Goal: Task Accomplishment & Management: Manage account settings

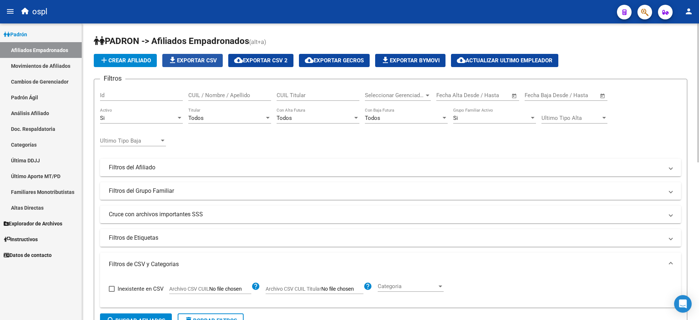
click at [197, 61] on span "file_download Exportar CSV" at bounding box center [192, 60] width 49 height 7
click at [311, 93] on input "CUIL Titular" at bounding box center [318, 95] width 83 height 7
paste input "27272368703"
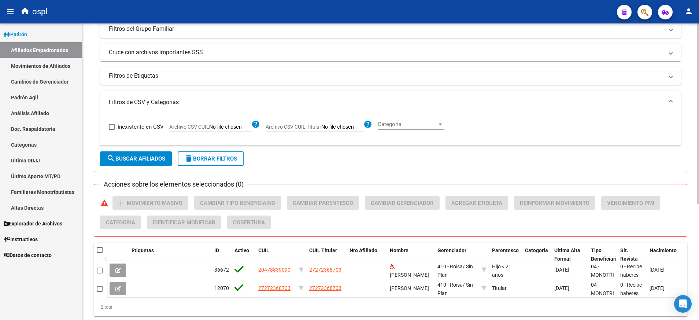
scroll to position [191, 0]
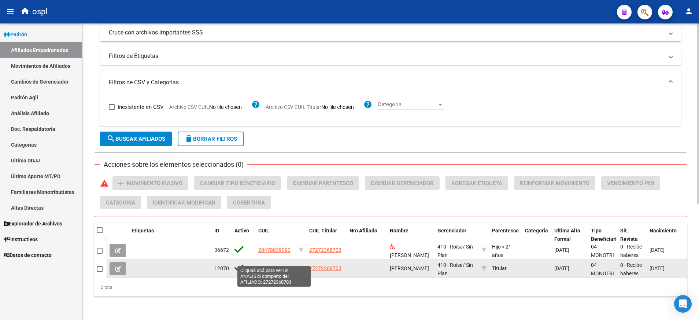
type input "27272368703"
click at [282, 265] on span "27272368703" at bounding box center [274, 268] width 32 height 6
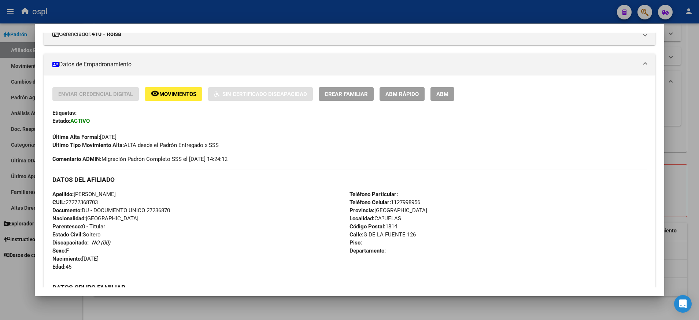
scroll to position [104, 0]
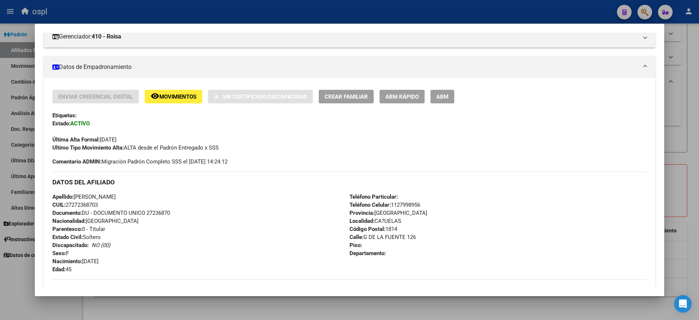
click at [446, 98] on span "ABM" at bounding box center [442, 96] width 12 height 7
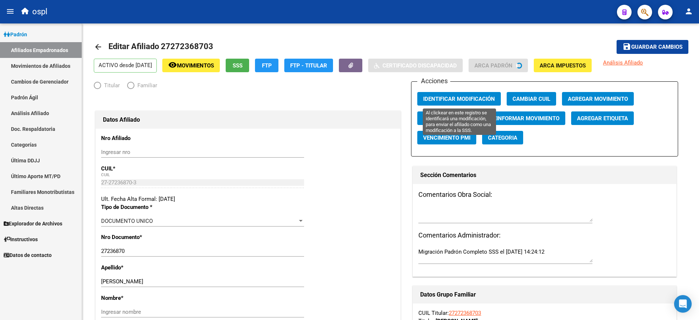
radio input "true"
type input "27-27236870-3"
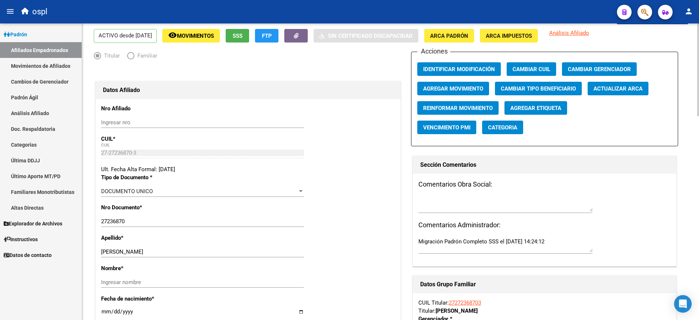
scroll to position [30, 0]
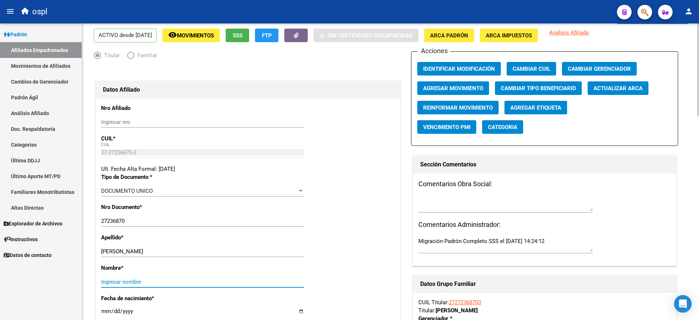
click at [241, 280] on input "Ingresar nombre" at bounding box center [202, 282] width 203 height 7
type input "c"
type input "v"
click at [548, 109] on span "Agregar Etiqueta" at bounding box center [535, 107] width 51 height 7
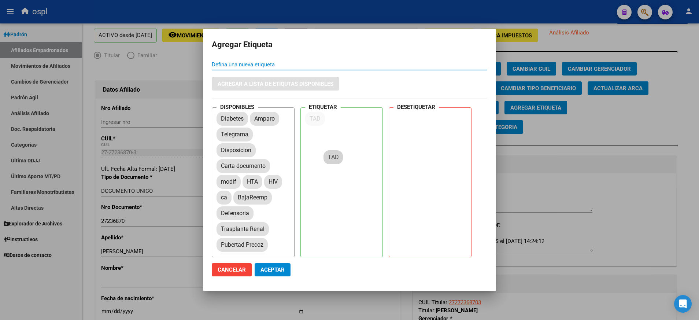
drag, startPoint x: 262, startPoint y: 117, endPoint x: 337, endPoint y: 156, distance: 85.2
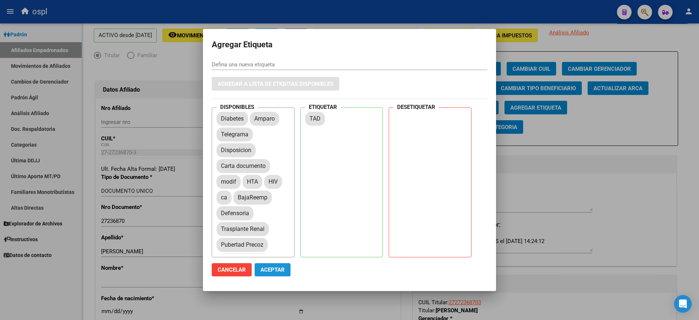
click at [280, 267] on span "Aceptar" at bounding box center [273, 269] width 24 height 7
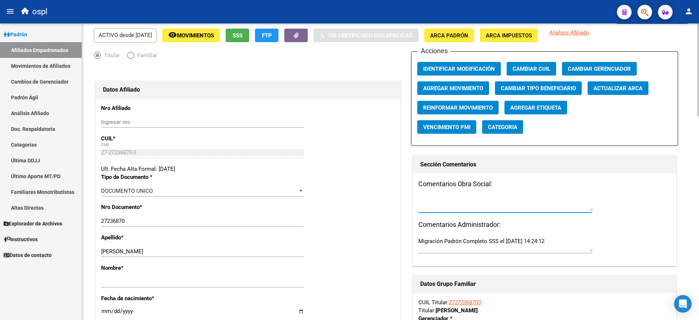
click at [476, 197] on textarea at bounding box center [506, 203] width 174 height 15
paste textarea "EX-2025-86466400- -APN-GDYAISS#SSS"
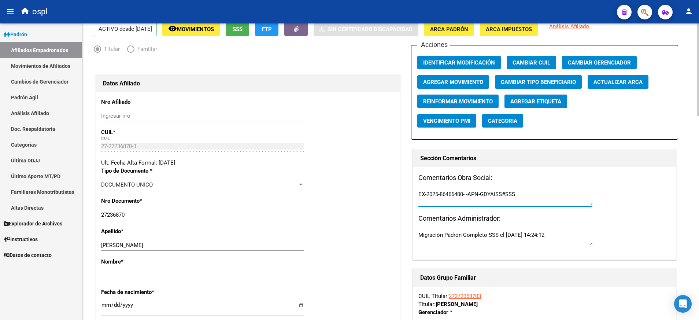
scroll to position [0, 0]
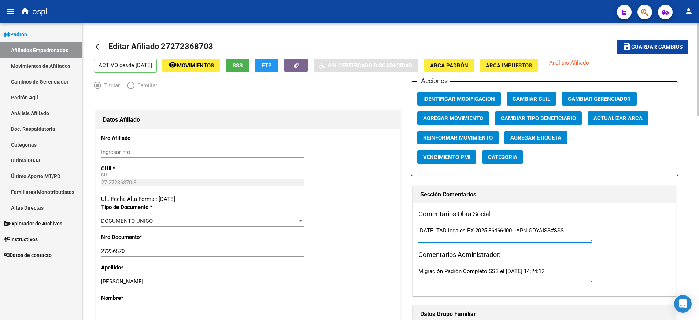
type textarea "[DATE] TAD legales EX-2025-86466400- -APN-GDYAISS#SSS"
click at [99, 47] on mat-icon "arrow_back" at bounding box center [98, 47] width 9 height 9
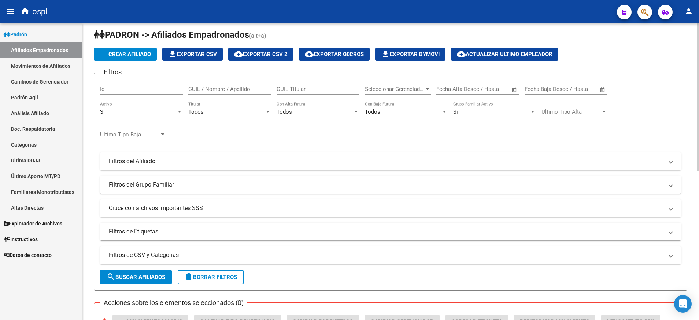
scroll to position [5, 0]
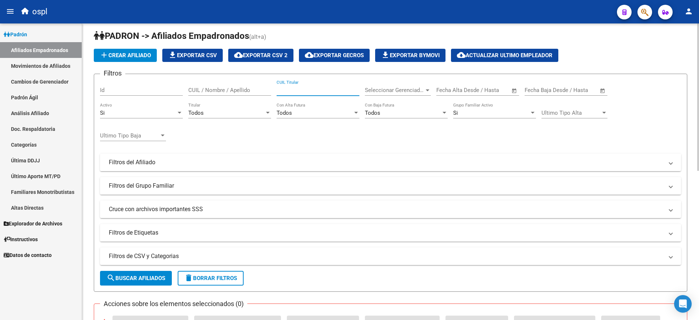
click at [319, 88] on input "CUIL Titular" at bounding box center [318, 90] width 83 height 7
paste input "EX-2025-86466400- -APN-GDYAISS#SSS"
type input "E"
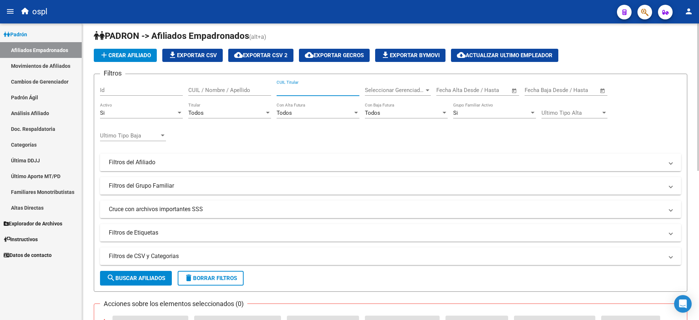
paste input "27272368703"
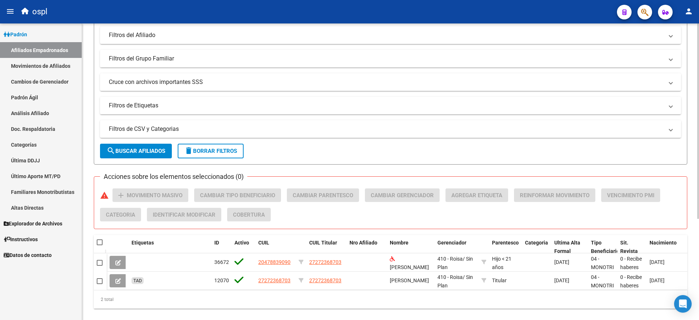
scroll to position [153, 0]
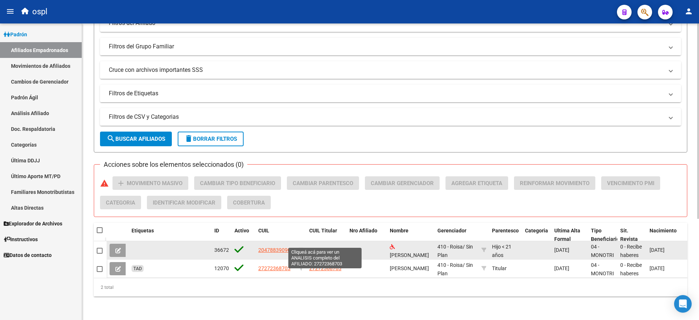
type input "27272368703"
click at [331, 247] on span "27272368703" at bounding box center [325, 250] width 32 height 6
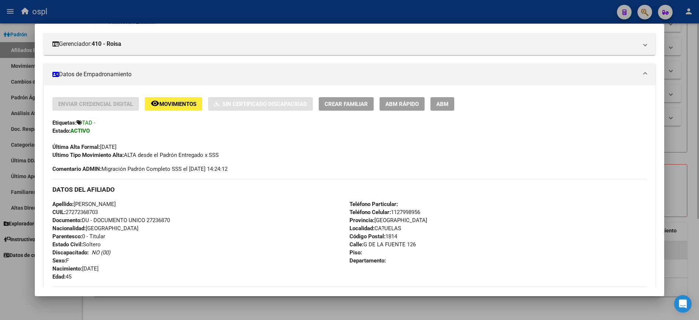
scroll to position [97, 0]
click at [444, 102] on span "ABM" at bounding box center [442, 104] width 12 height 7
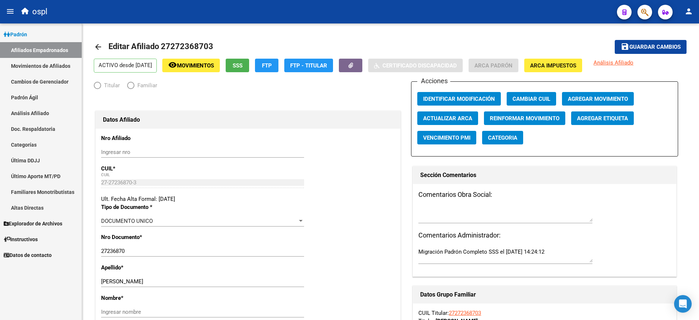
radio input "true"
type input "27-27236870-3"
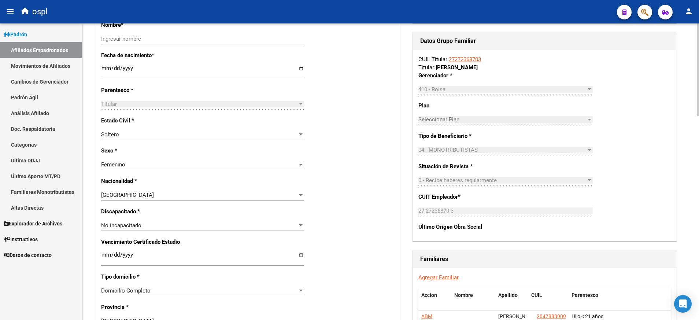
scroll to position [274, 0]
click at [301, 223] on div at bounding box center [301, 225] width 7 height 6
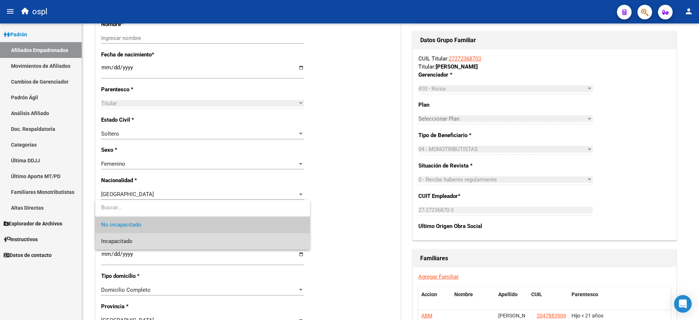
click at [289, 237] on span "Incapacitado" at bounding box center [202, 241] width 203 height 16
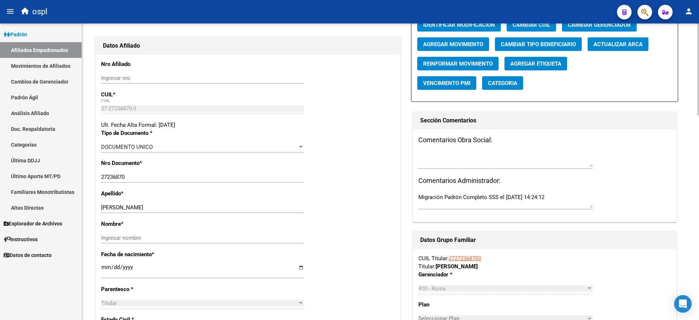
scroll to position [75, 0]
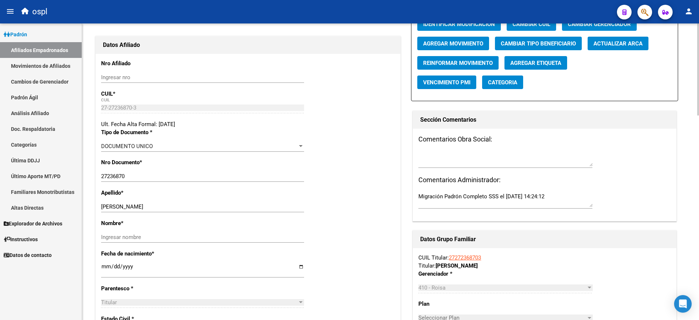
click at [282, 232] on div "Ingresar nombre" at bounding box center [202, 237] width 203 height 11
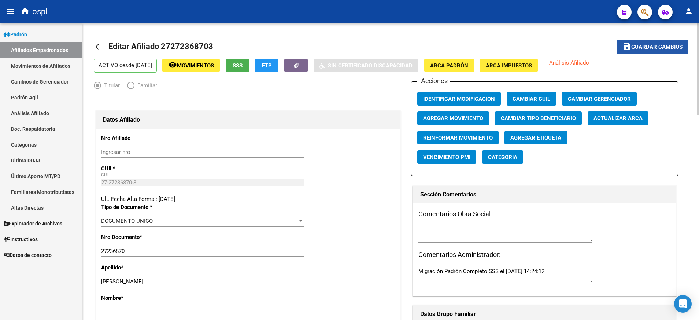
click at [652, 44] on span "Guardar cambios" at bounding box center [656, 47] width 51 height 7
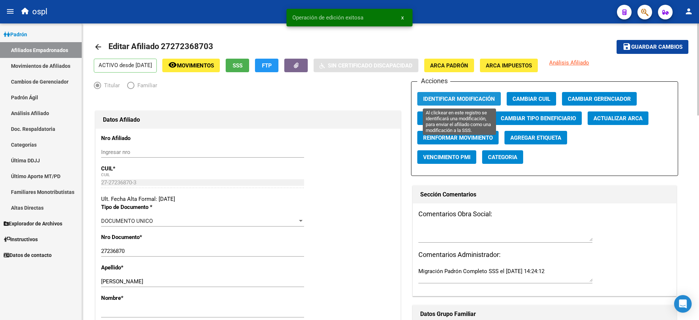
click at [480, 93] on button "Identificar Modificación" at bounding box center [459, 99] width 84 height 14
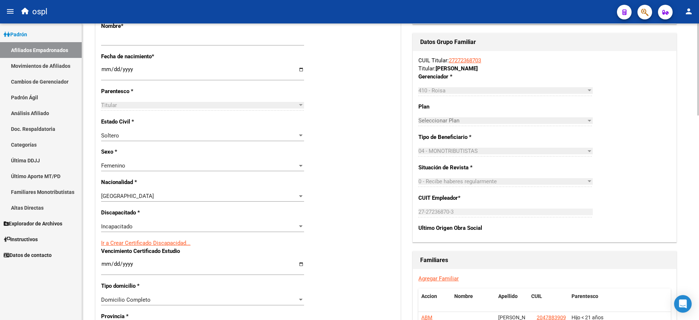
scroll to position [273, 0]
click at [300, 224] on div at bounding box center [301, 226] width 7 height 6
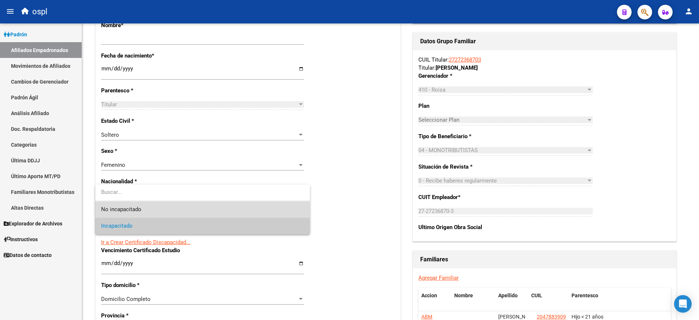
click at [291, 209] on span "No incapacitado" at bounding box center [202, 209] width 203 height 16
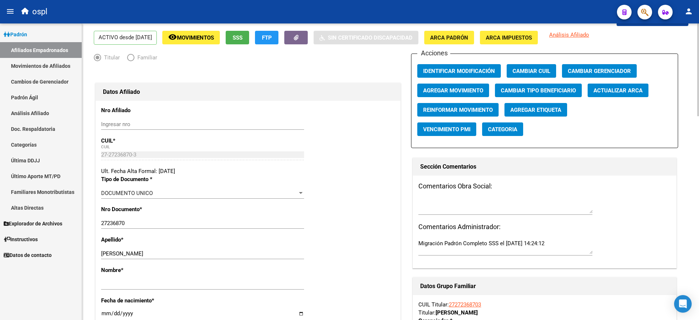
scroll to position [0, 0]
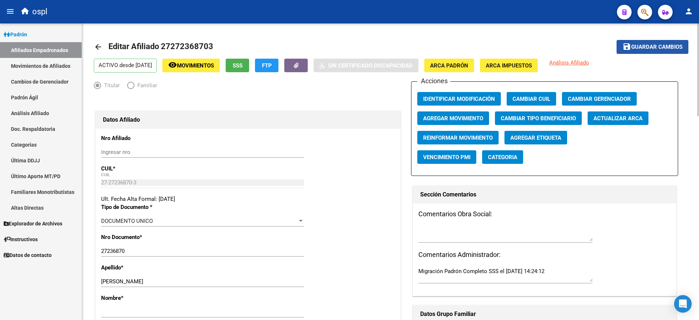
click at [648, 41] on button "save Guardar cambios" at bounding box center [653, 47] width 72 height 14
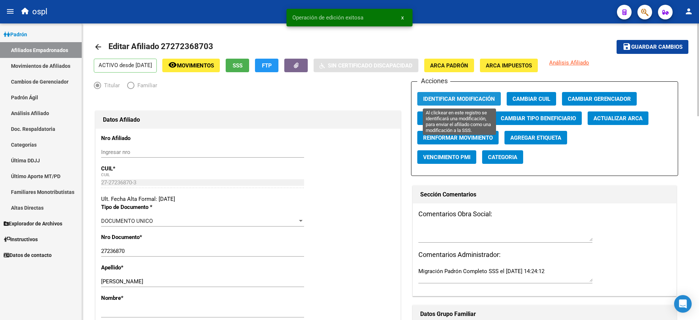
click at [461, 96] on span "Identificar Modificación" at bounding box center [459, 99] width 72 height 7
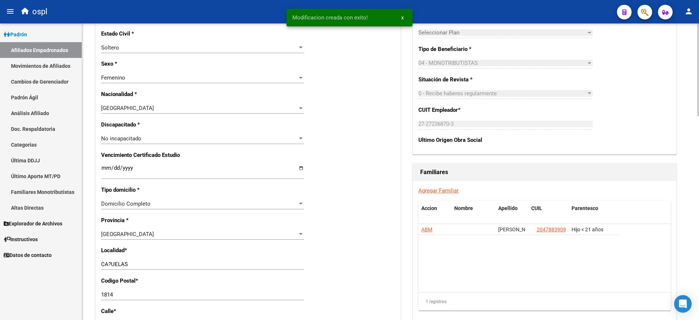
scroll to position [369, 0]
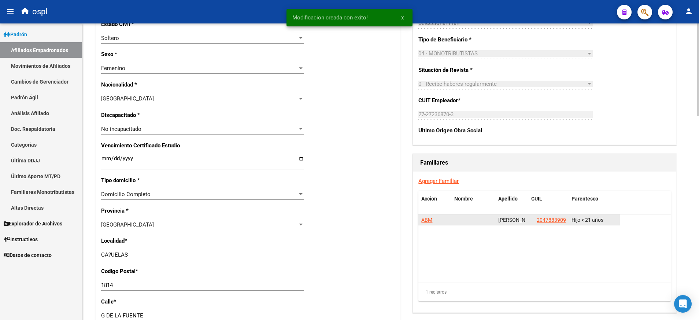
click at [554, 223] on app-link-go-to "20478839090" at bounding box center [553, 220] width 32 height 8
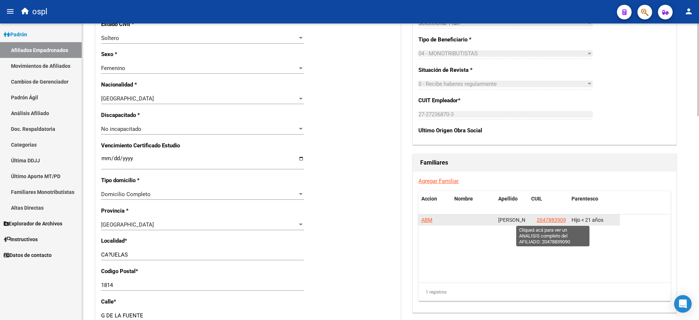
click at [555, 222] on span "20478839090" at bounding box center [553, 220] width 32 height 6
type textarea "20478839090"
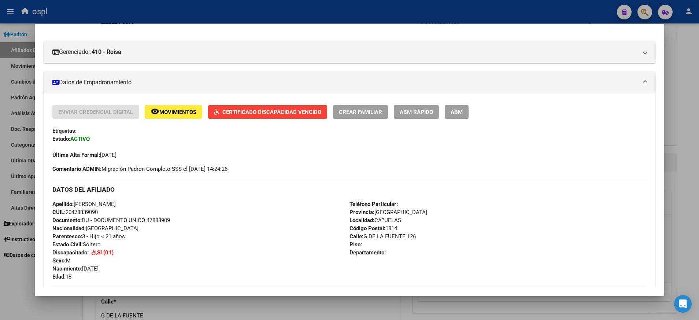
scroll to position [88, 0]
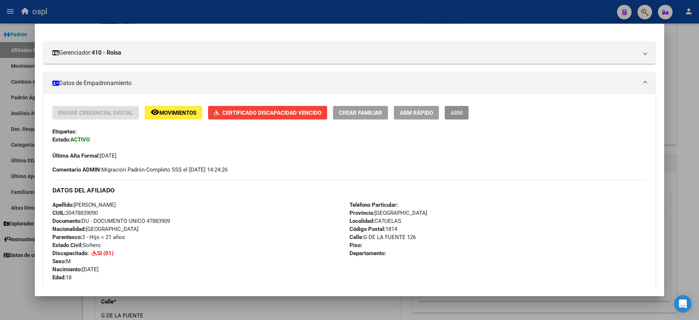
click at [461, 111] on span "ABM" at bounding box center [457, 113] width 12 height 7
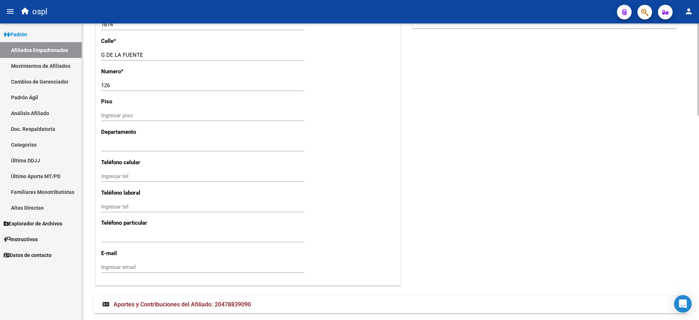
scroll to position [654, 0]
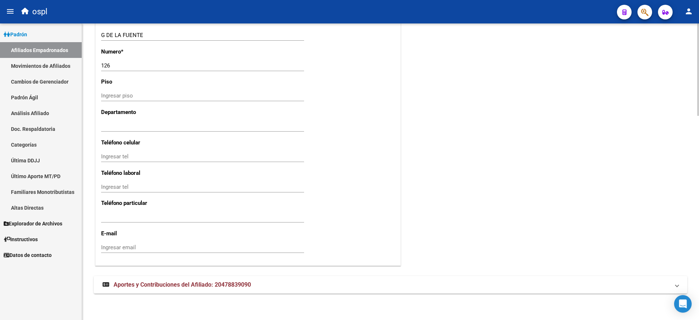
click at [204, 245] on input "Ingresar email" at bounding box center [202, 247] width 203 height 7
click at [187, 215] on input "Ingresar tel" at bounding box center [202, 217] width 203 height 7
click at [138, 245] on input "[EMAIL_ADDRESS][DOMAIN_NAME]" at bounding box center [202, 247] width 203 height 7
type input "[EMAIL_ADDRESS][DOMAIN_NAME]"
click at [174, 215] on input "Ingresar tel" at bounding box center [202, 217] width 203 height 7
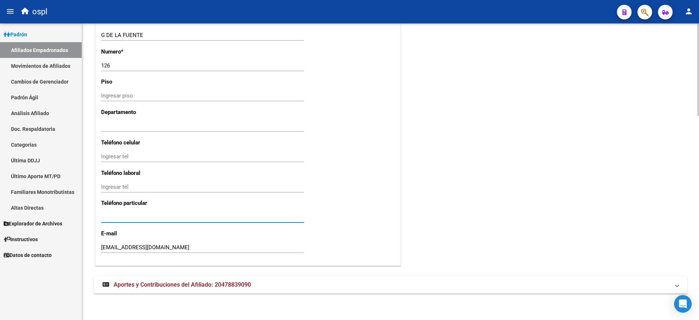
paste input "112799-8956"
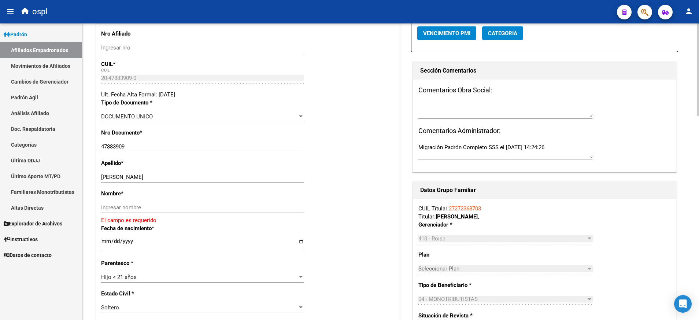
scroll to position [0, 0]
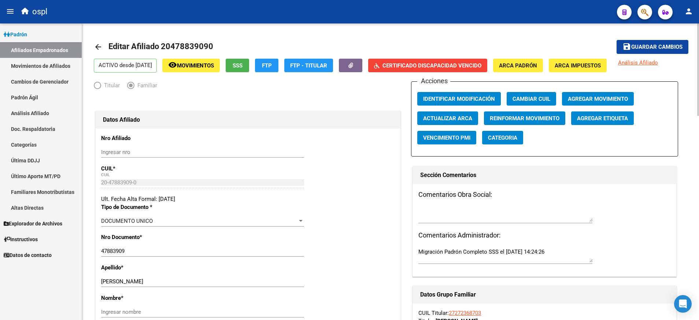
type input "112799-8956"
click at [659, 46] on span "Guardar cambios" at bounding box center [656, 47] width 51 height 7
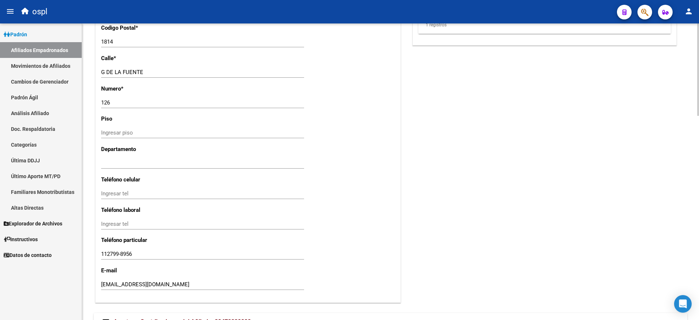
scroll to position [654, 0]
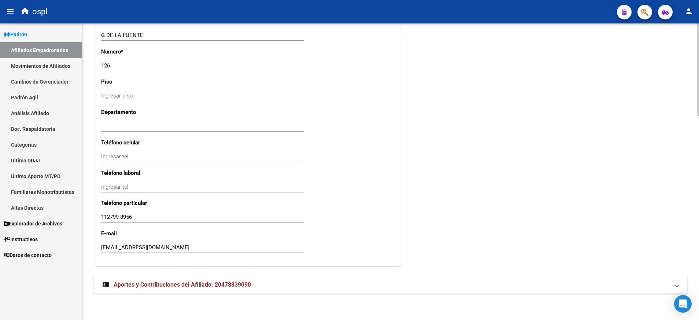
drag, startPoint x: 180, startPoint y: 244, endPoint x: 177, endPoint y: 189, distance: 55.0
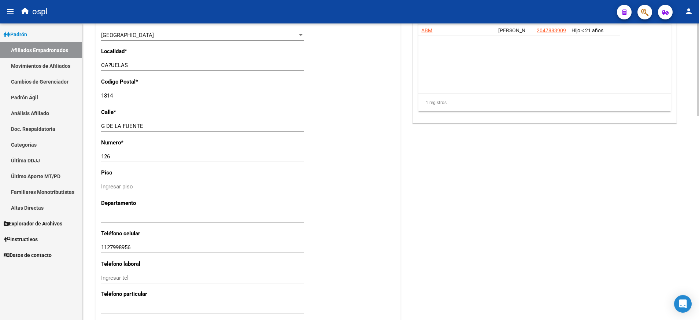
scroll to position [650, 0]
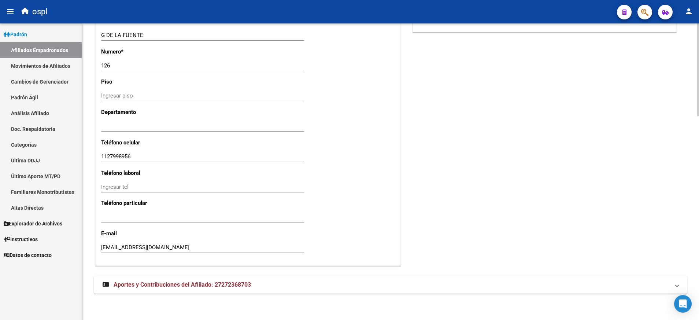
click at [225, 213] on div "Ingresar tel" at bounding box center [202, 216] width 203 height 11
paste input "112799-8956"
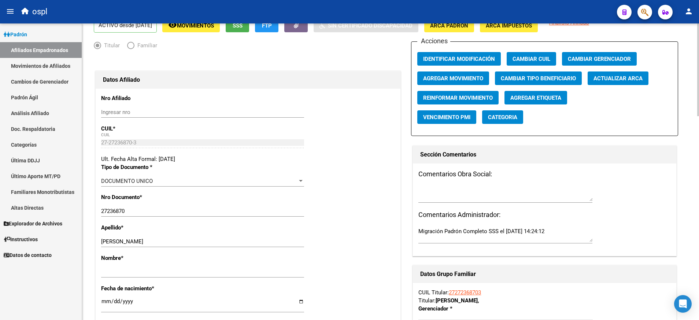
scroll to position [0, 0]
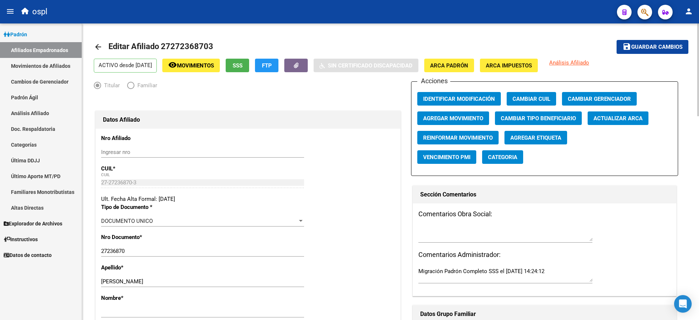
type input "112799-8956"
click at [642, 51] on button "save Guardar cambios" at bounding box center [653, 47] width 72 height 14
click at [181, 42] on span "Editar Afiliado 27272368703" at bounding box center [160, 46] width 105 height 9
copy span "27272368703"
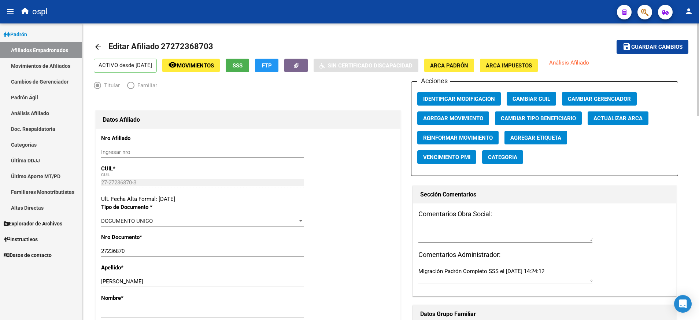
click at [99, 44] on mat-icon "arrow_back" at bounding box center [98, 47] width 9 height 9
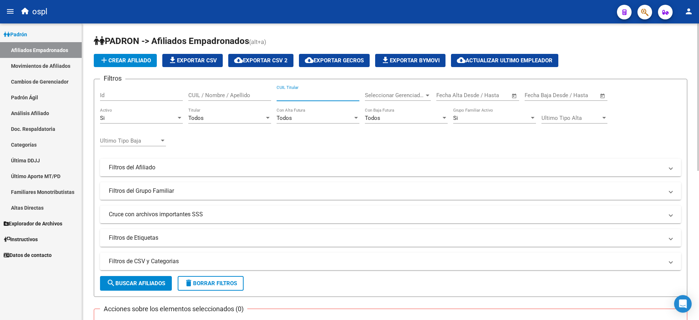
click at [299, 96] on input "CUIL Titular" at bounding box center [318, 95] width 83 height 7
paste input "27272368703"
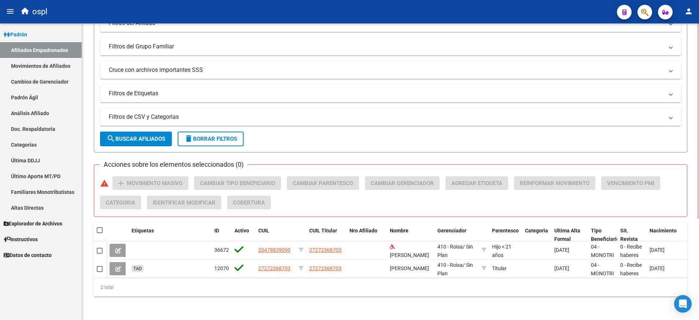
scroll to position [153, 0]
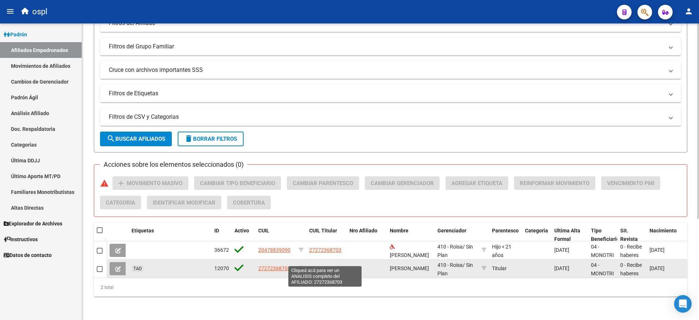
type input "27272368703"
click at [321, 265] on span "27272368703" at bounding box center [325, 268] width 32 height 6
type textarea "27272368703"
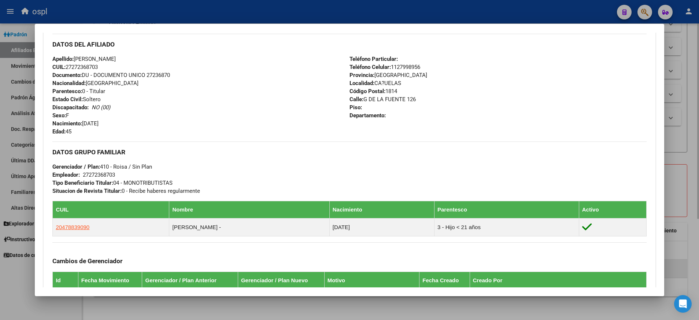
scroll to position [228, 0]
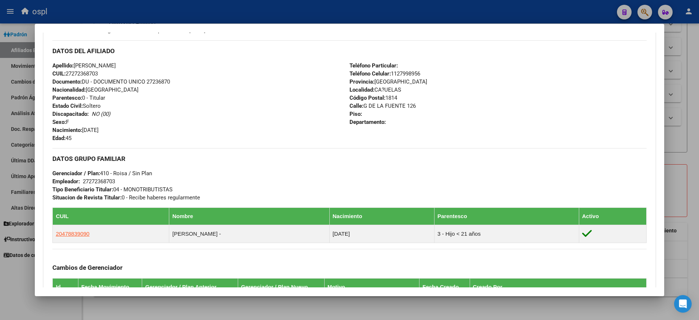
click at [173, 317] on div at bounding box center [349, 160] width 699 height 320
